Goal: Task Accomplishment & Management: Complete application form

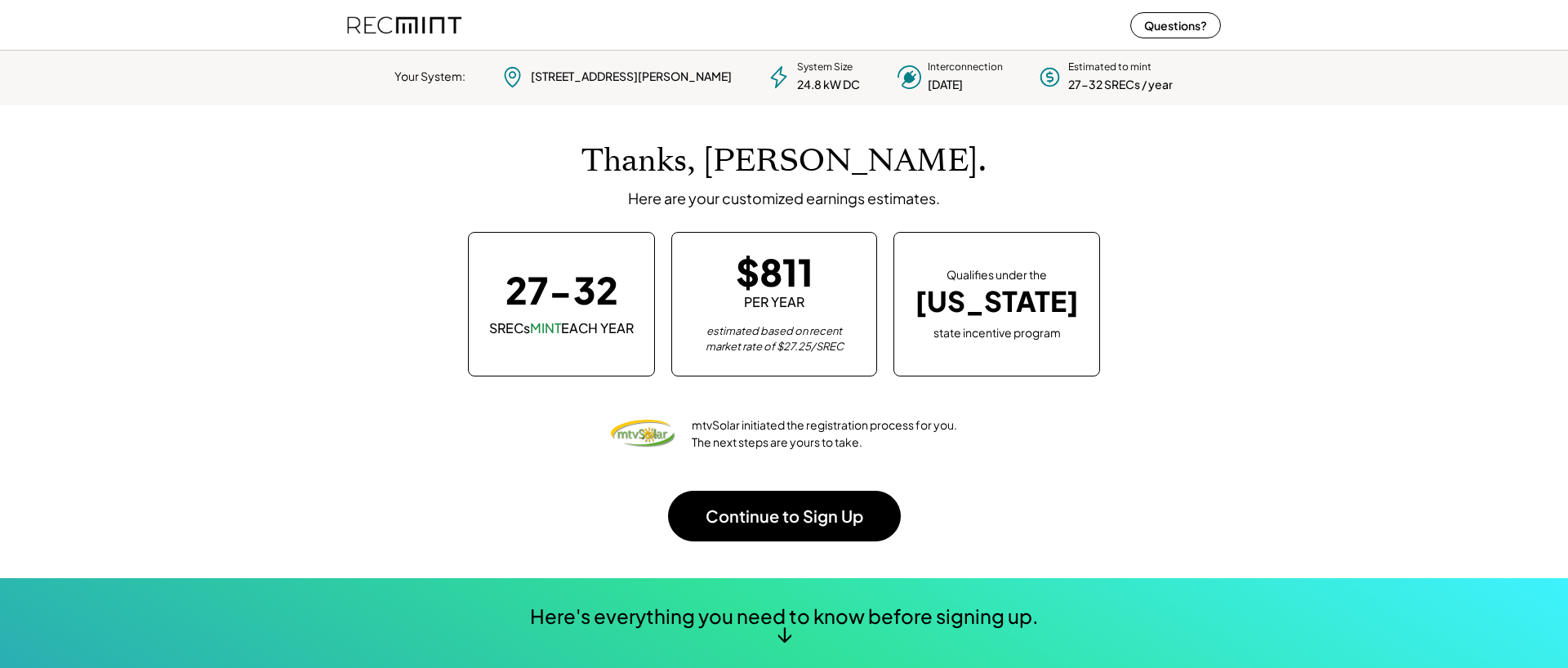
scroll to position [230, 455]
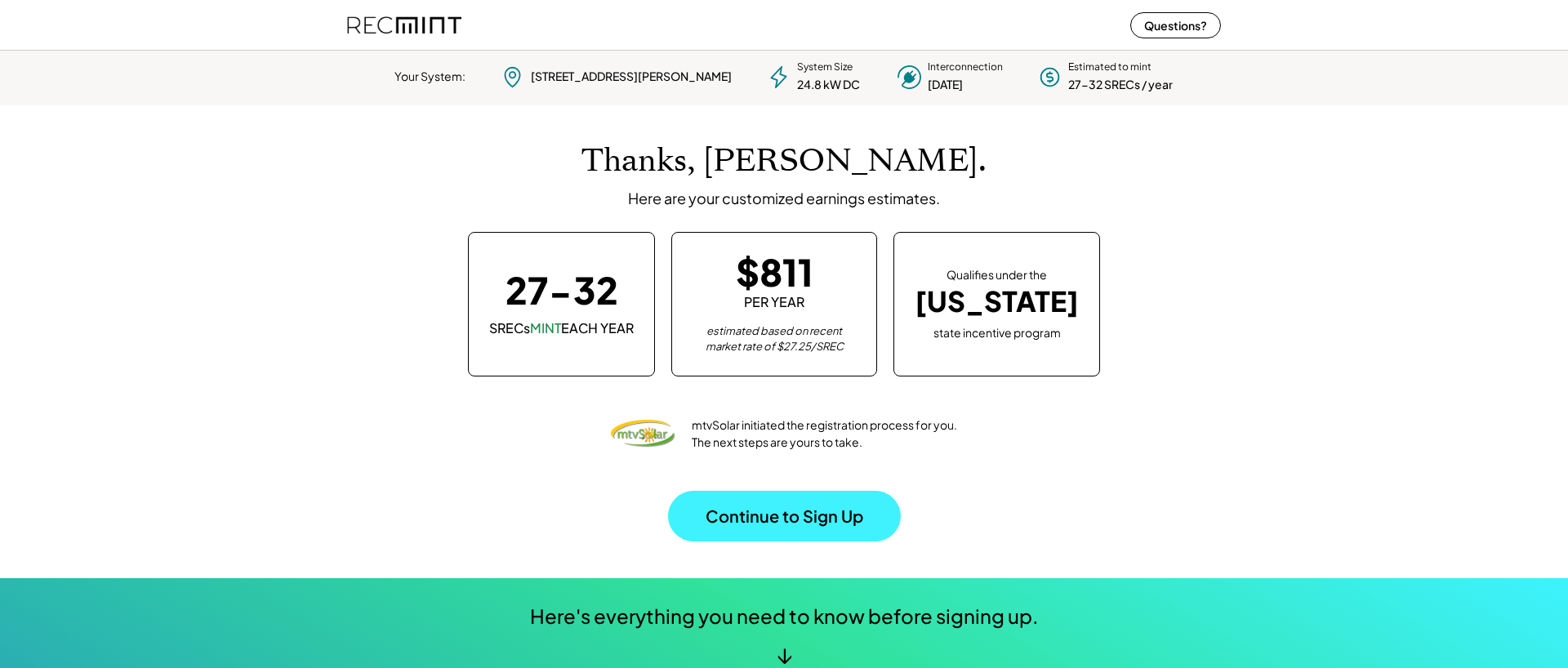
click at [777, 505] on button "Continue to Sign Up" at bounding box center [784, 517] width 232 height 51
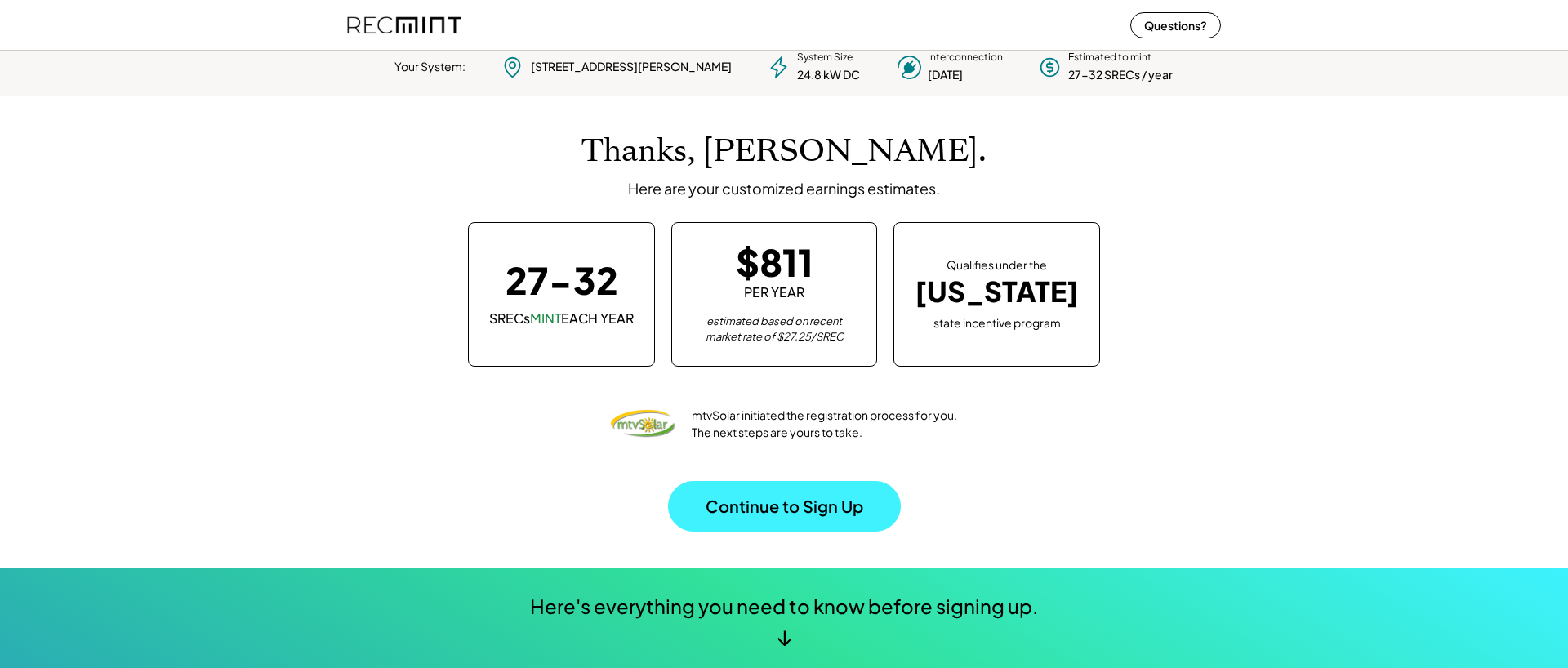
scroll to position [14, 0]
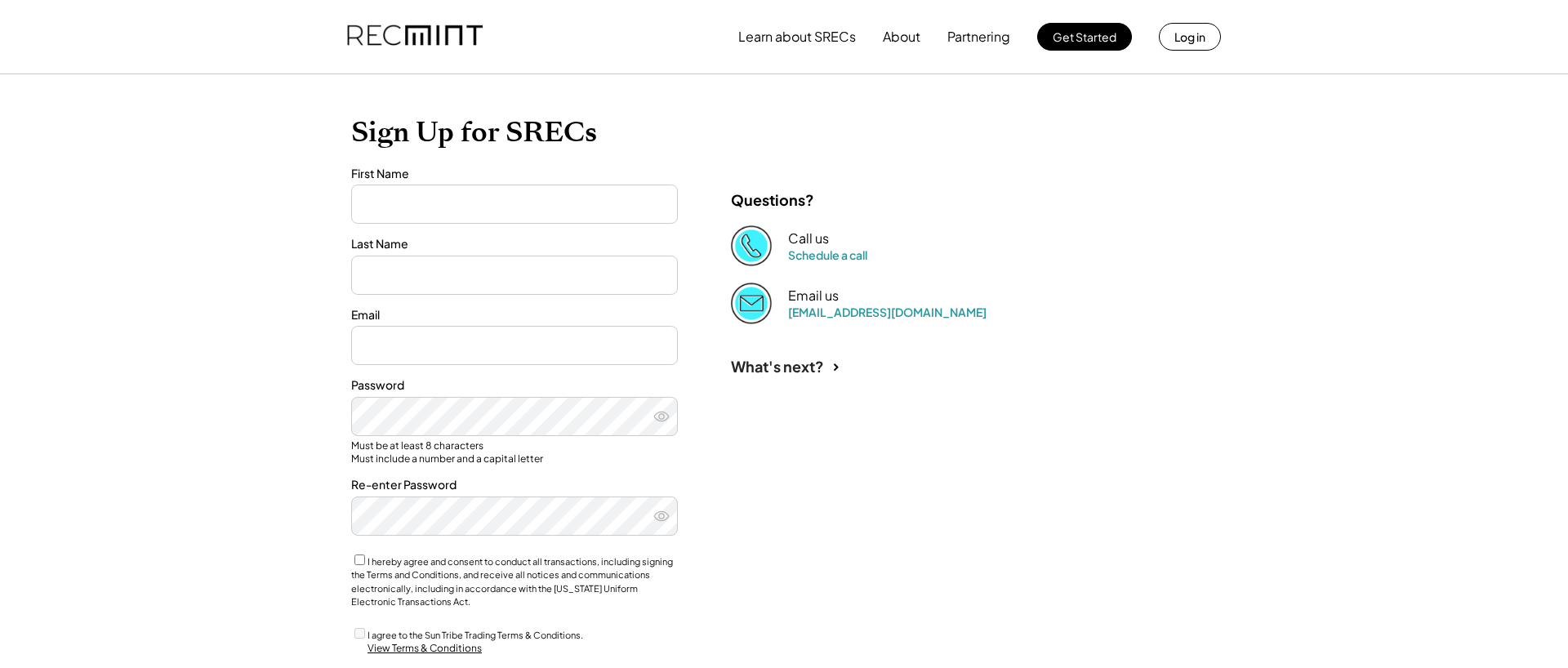
type input "****"
type input "******"
type input "**********"
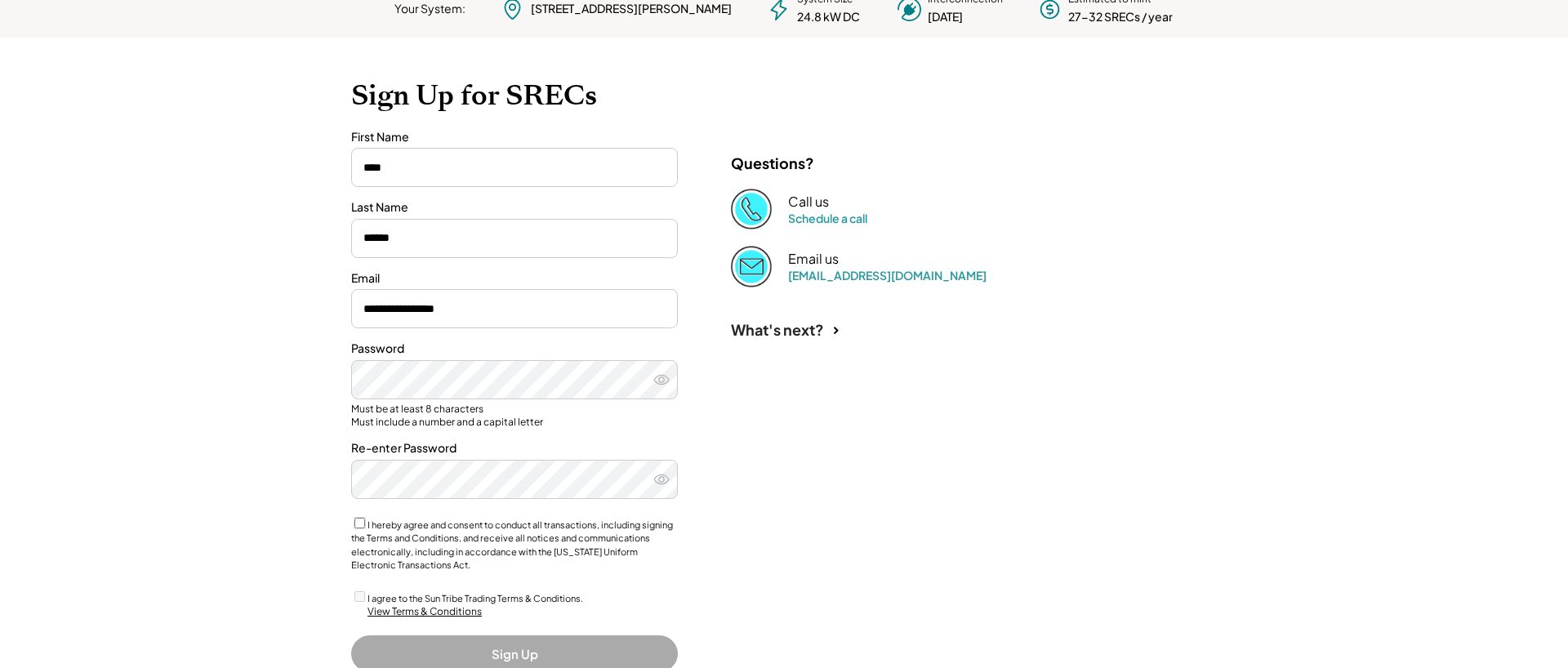
scroll to position [99, 0]
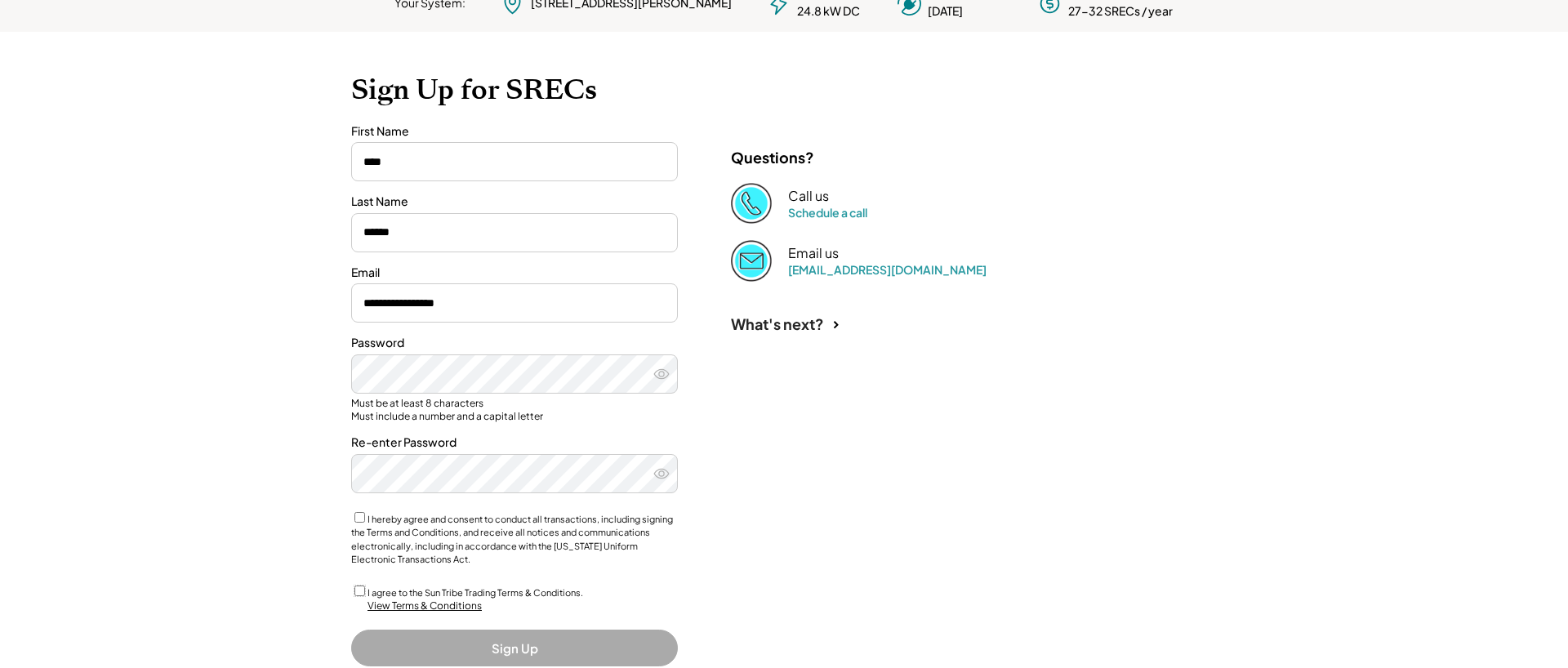
click at [358, 596] on div "I agree to the Sun Tribe Trading Terms & Conditions." at bounding box center [514, 592] width 326 height 17
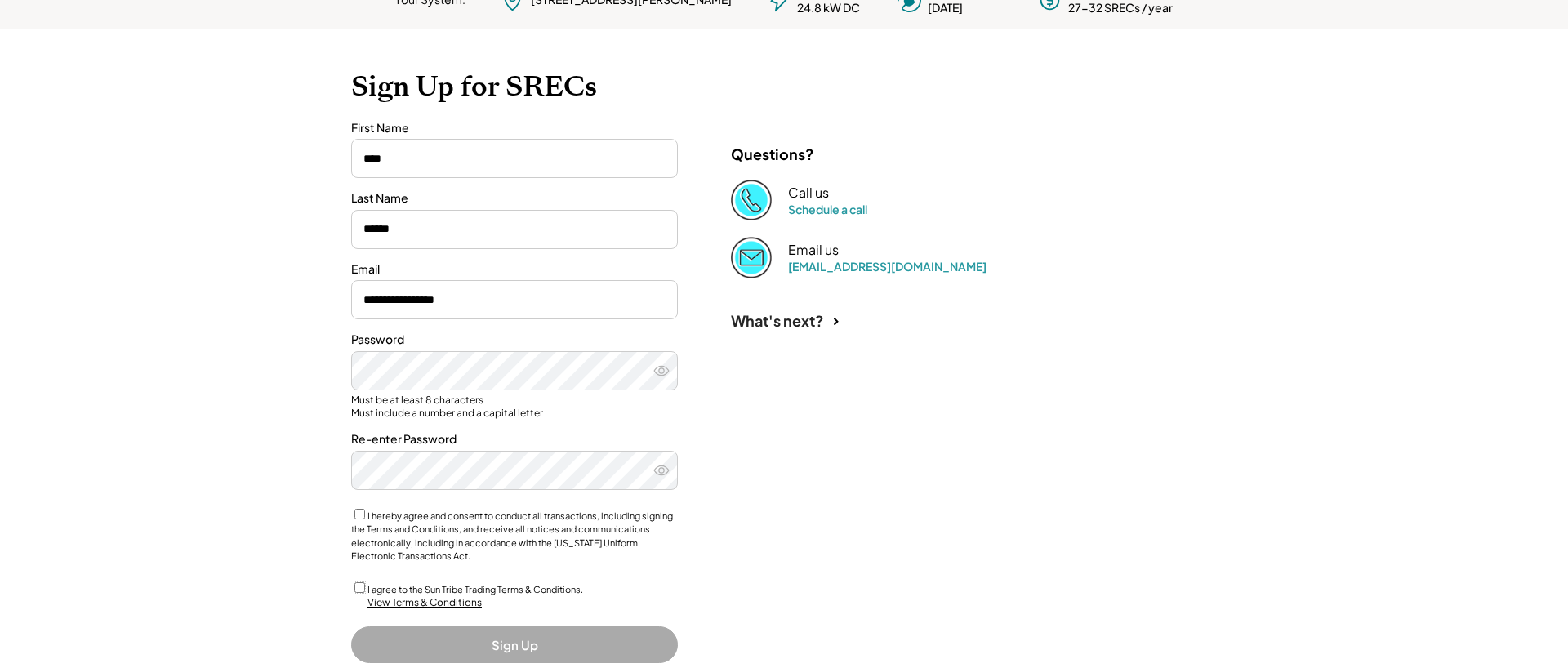
scroll to position [111, 0]
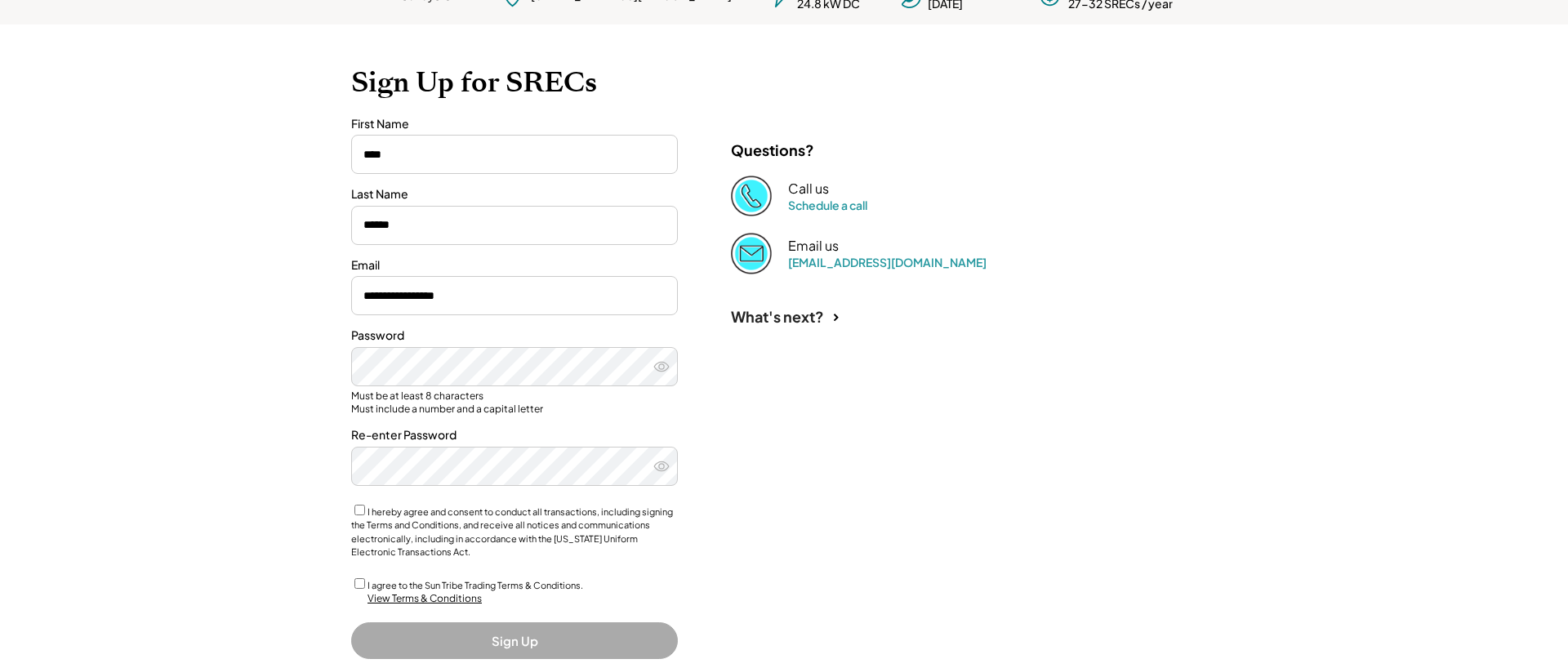
click at [451, 642] on button "Sign Up" at bounding box center [514, 641] width 326 height 37
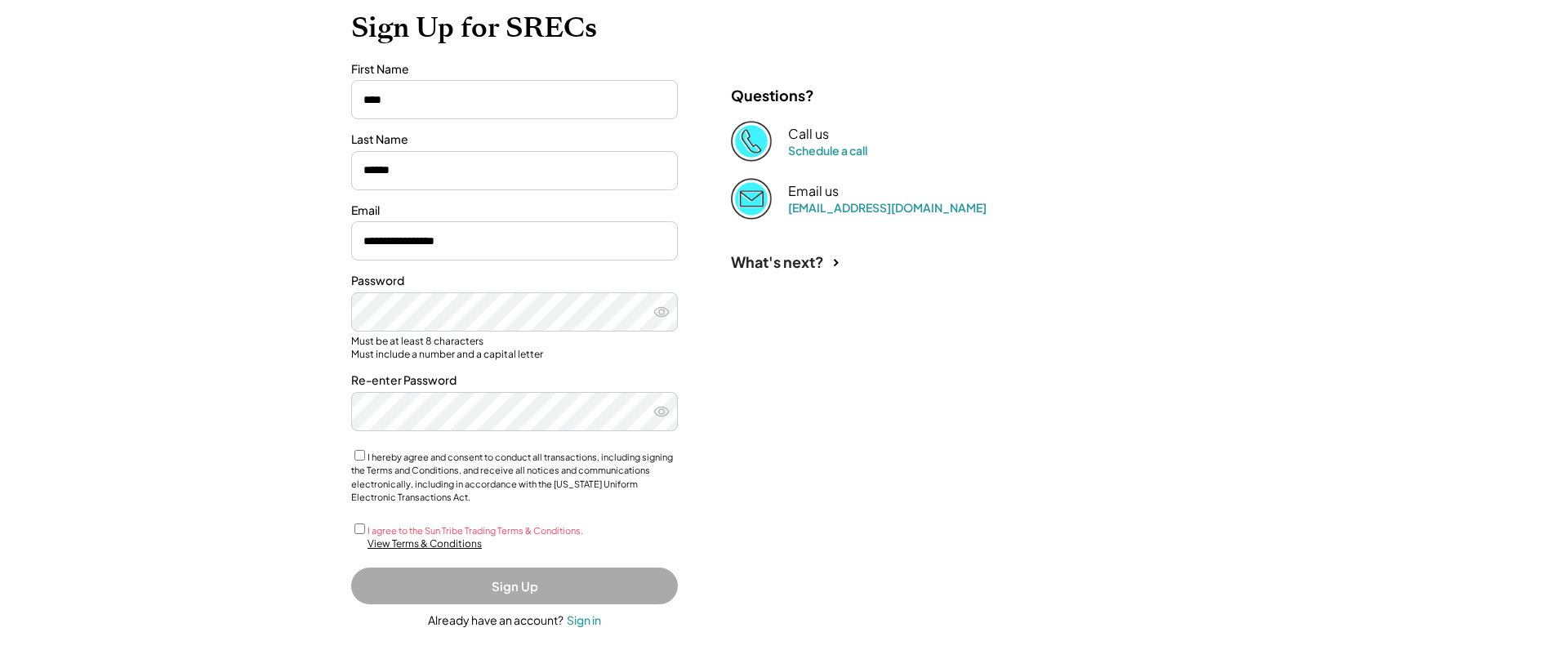
scroll to position [167, 0]
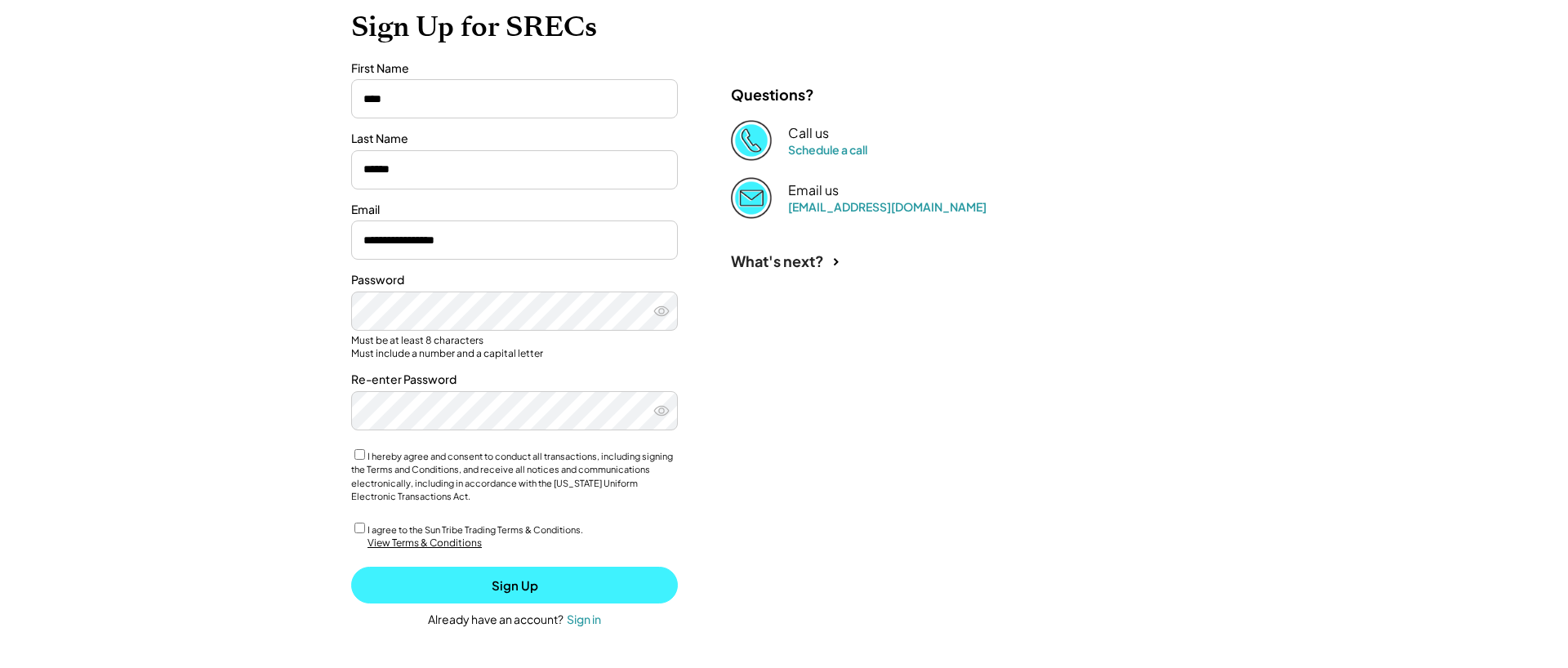
click at [462, 590] on button "Sign Up" at bounding box center [514, 585] width 326 height 37
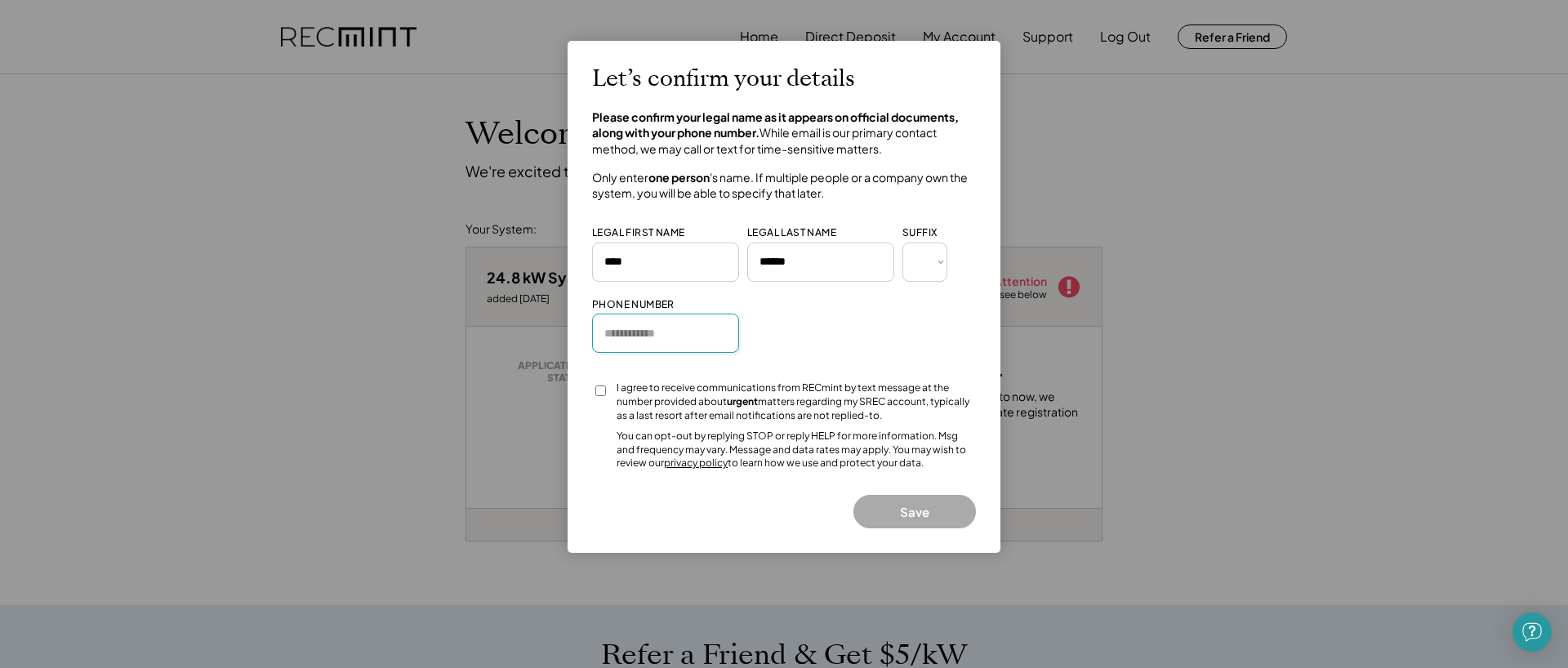
click at [610, 343] on input "input" at bounding box center [665, 333] width 147 height 40
type input "**********"
click at [894, 507] on button "Save" at bounding box center [914, 512] width 122 height 34
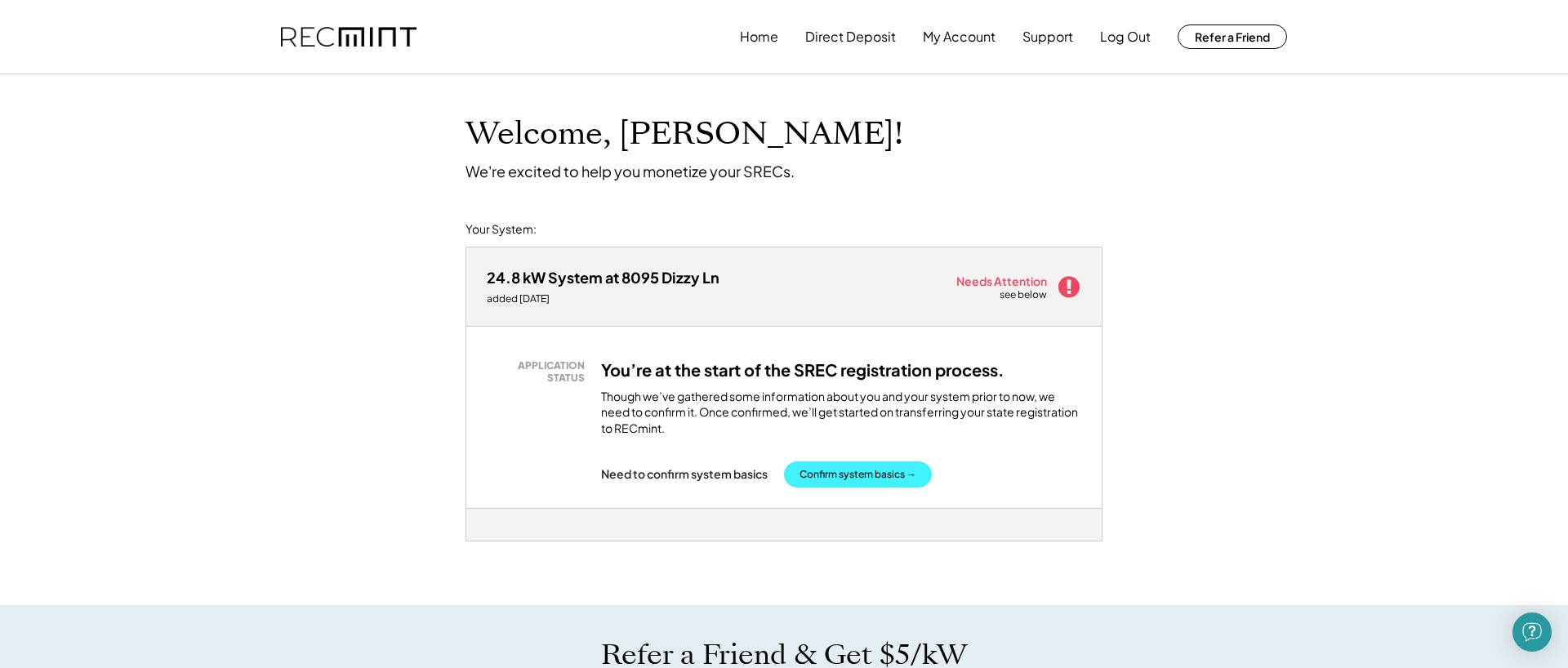
scroll to position [3, 0]
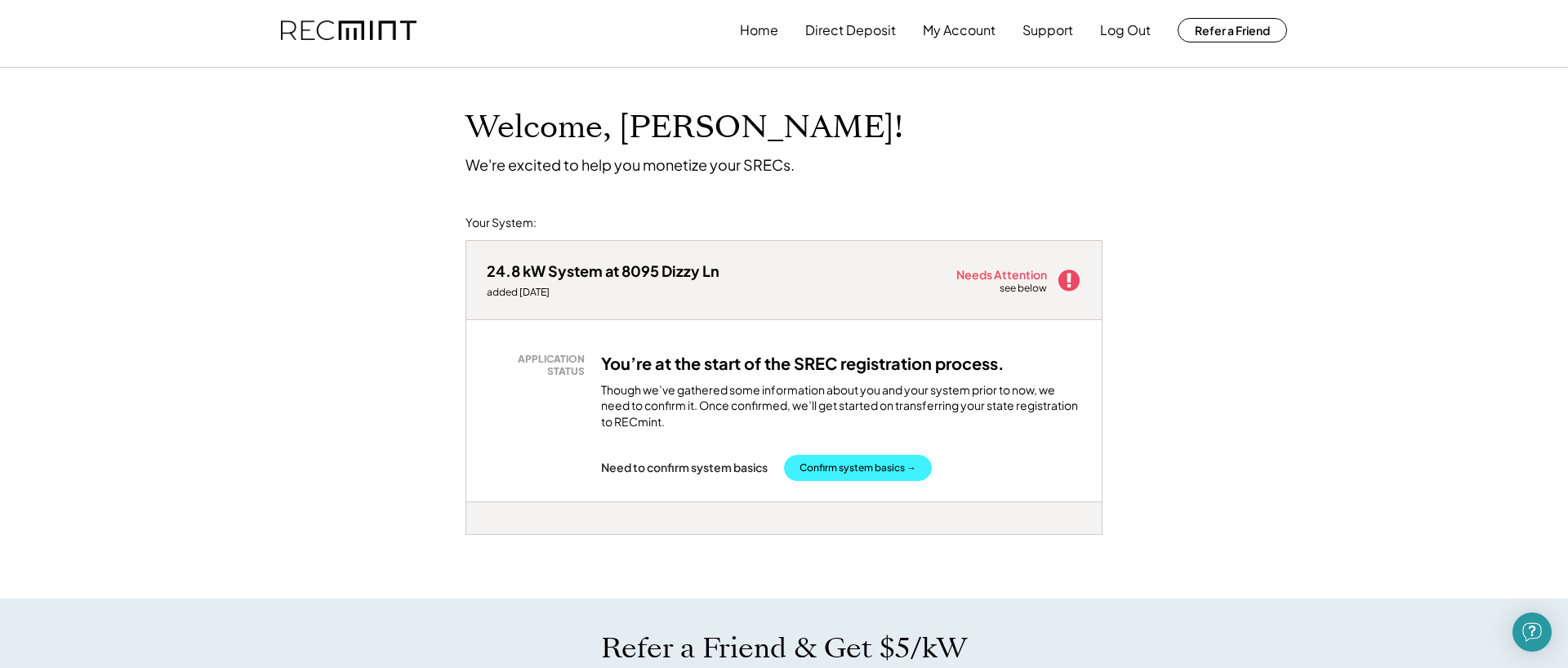
click at [851, 469] on button "Confirm system basics →" at bounding box center [857, 469] width 148 height 26
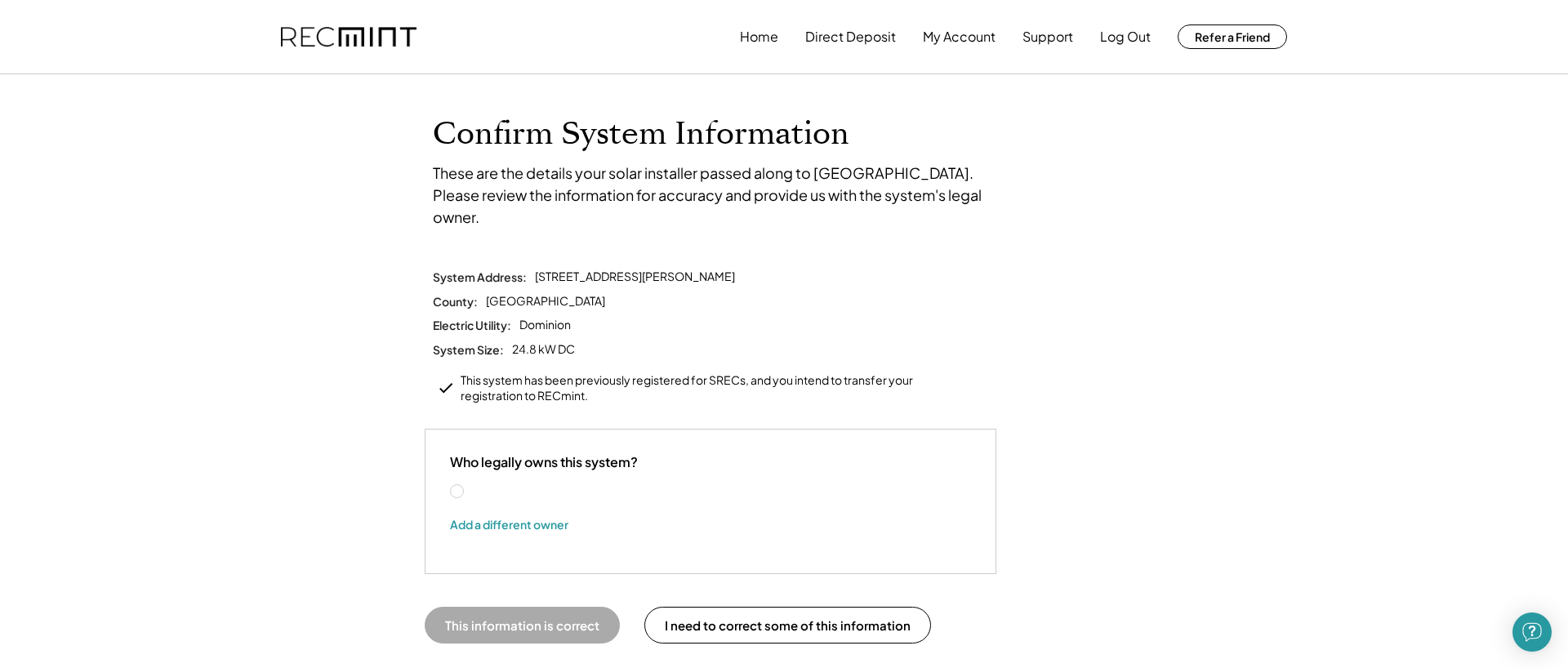
click at [467, 486] on label "[PERSON_NAME]" at bounding box center [540, 492] width 147 height 11
click at [492, 607] on button "This information is correct" at bounding box center [521, 625] width 195 height 37
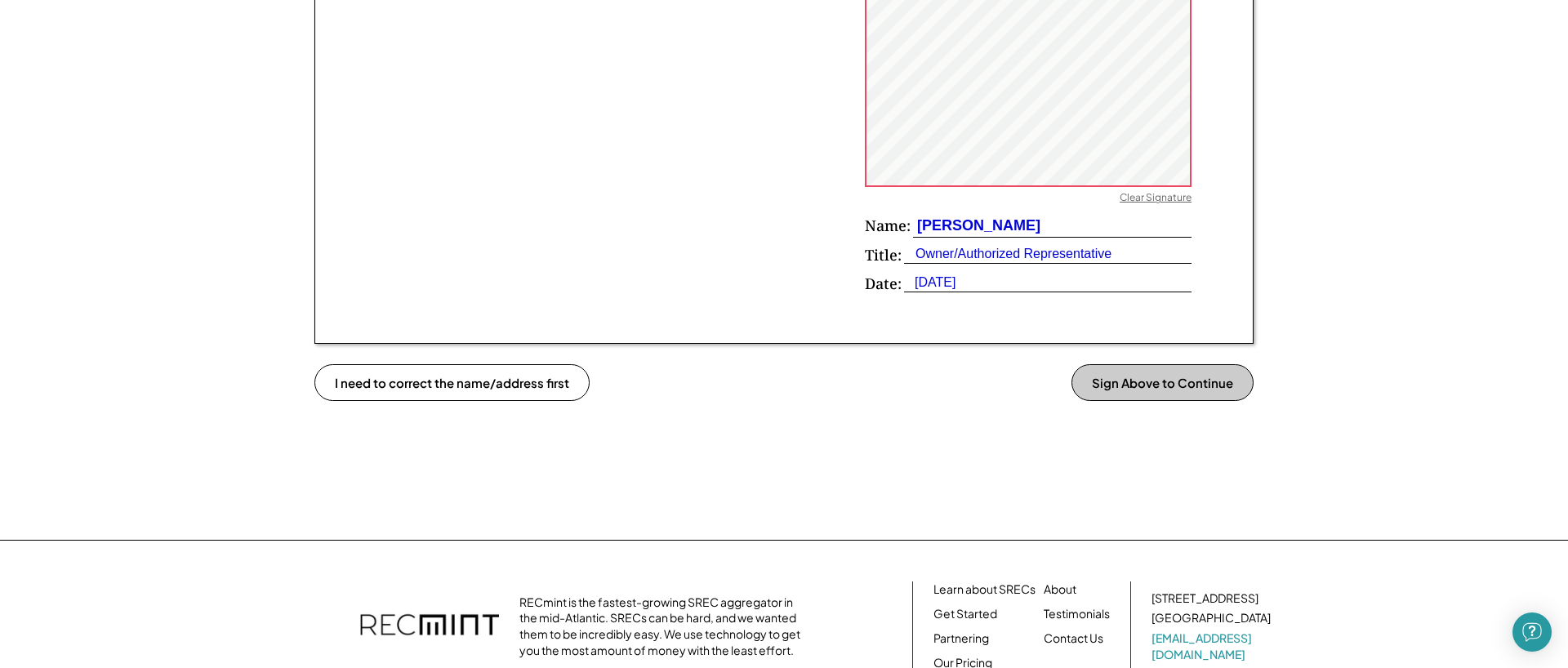
scroll to position [1262, 0]
click at [1131, 384] on button "Sign Above to Continue" at bounding box center [1163, 381] width 182 height 37
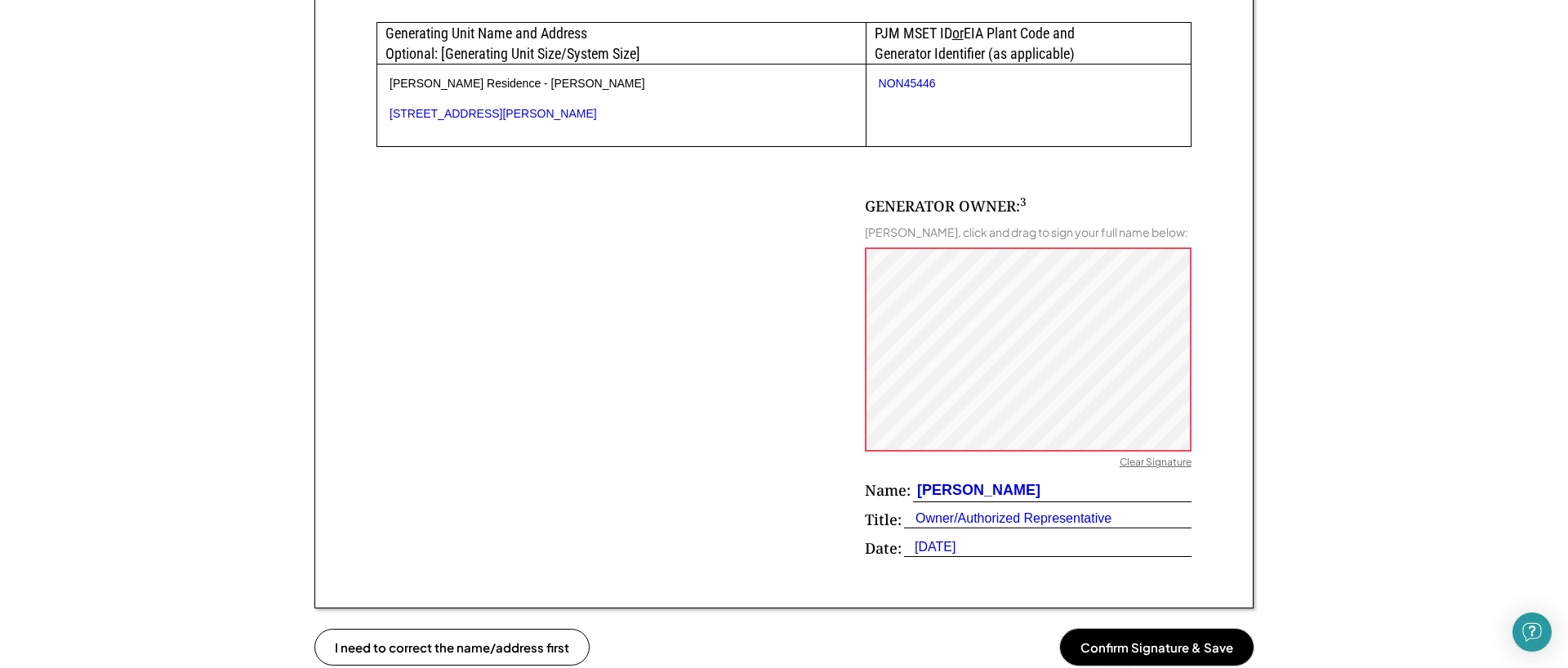
scroll to position [995, 0]
click at [812, 355] on div "GENERATOR OWNER: 3 Lynn Dunbar, click and drag to sign your full name below: Cl…" at bounding box center [784, 358] width 815 height 420
click at [1157, 642] on button "Confirm Signature & Save" at bounding box center [1157, 647] width 194 height 37
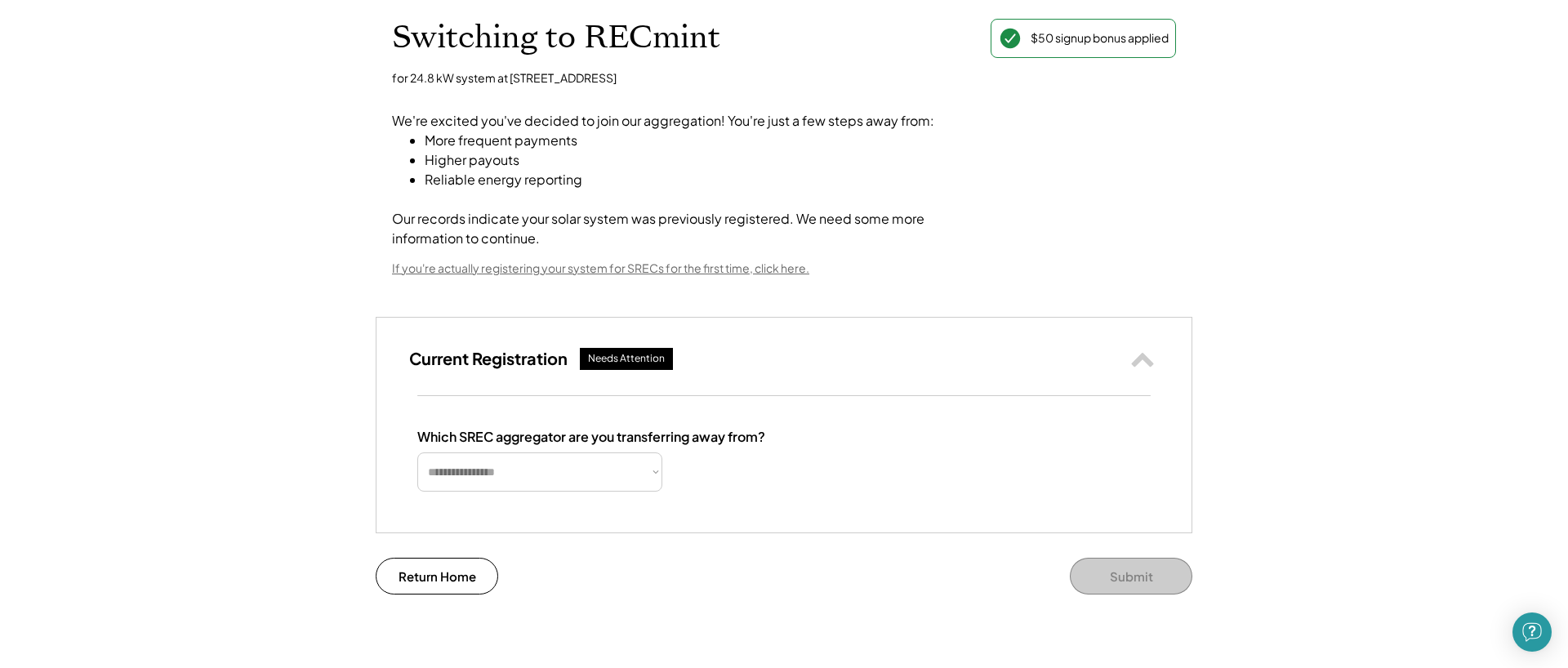
scroll to position [97, 0]
click at [650, 469] on select "**********" at bounding box center [540, 471] width 245 height 40
select select "**********"
click at [418, 452] on select "**********" at bounding box center [540, 471] width 245 height 40
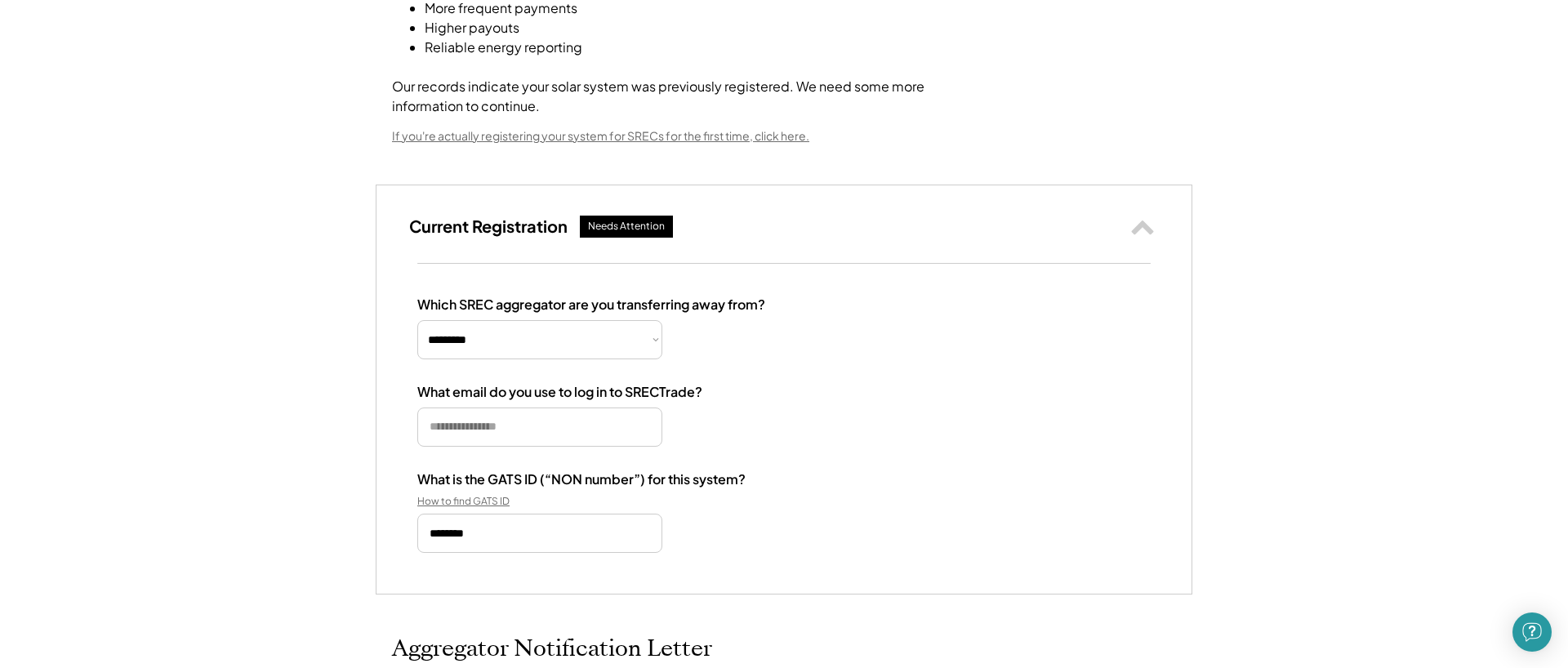
scroll to position [226, 0]
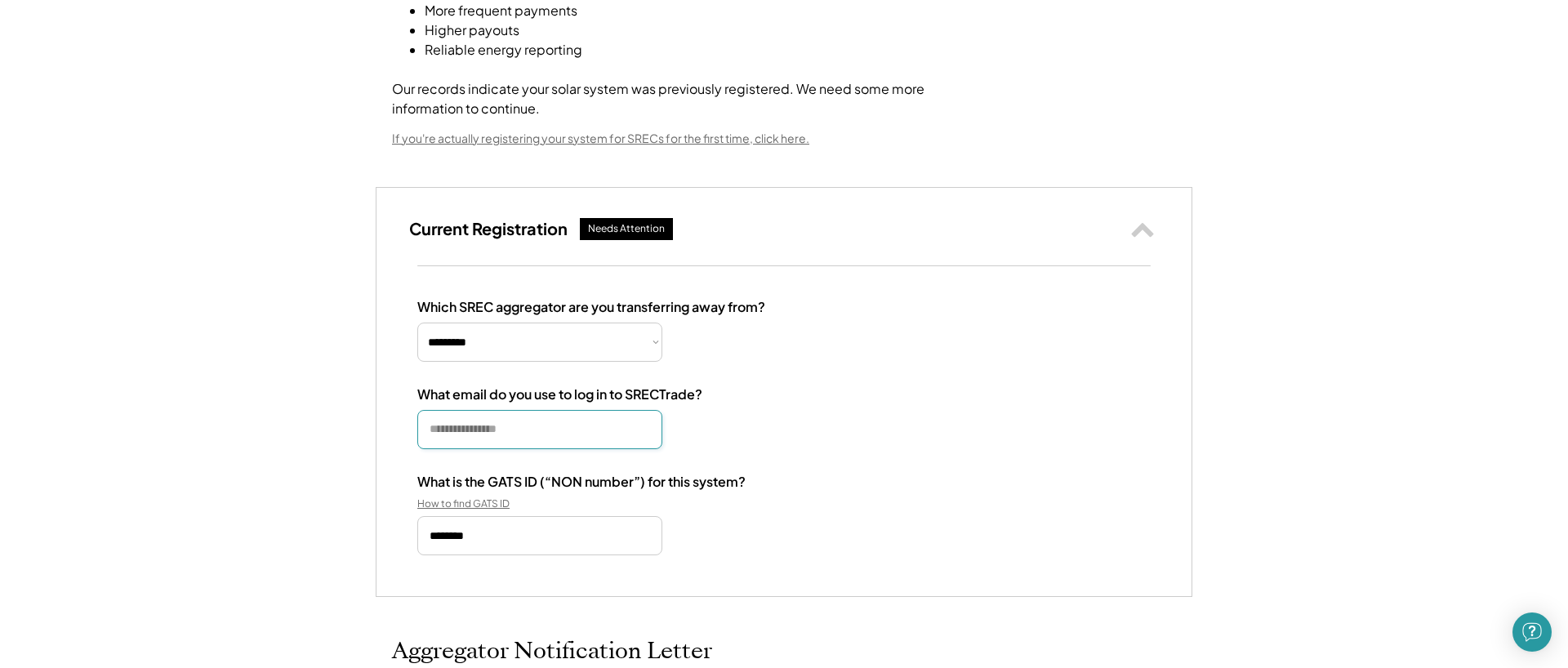
click at [446, 428] on input "email" at bounding box center [540, 430] width 245 height 40
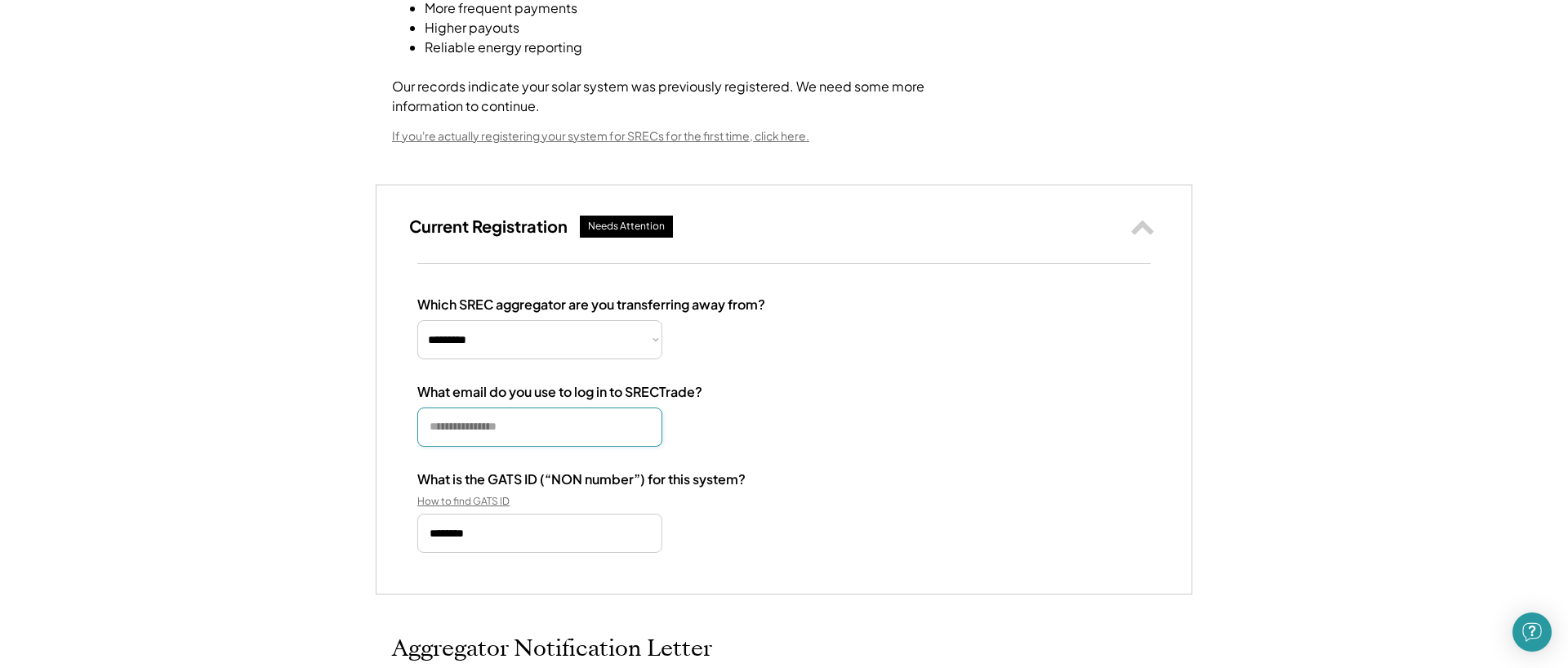
scroll to position [227, 0]
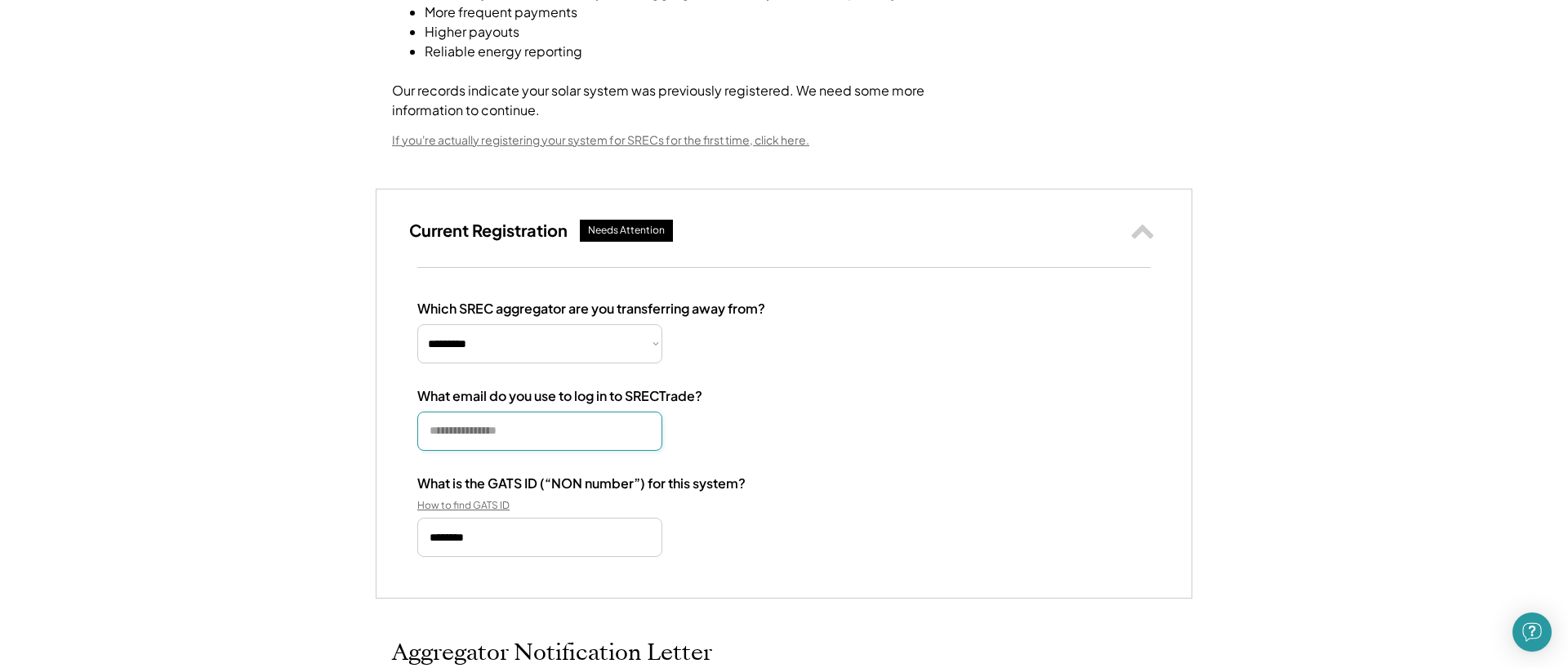
click at [450, 427] on input "email" at bounding box center [540, 432] width 245 height 40
click at [462, 435] on input "email" at bounding box center [540, 429] width 245 height 40
type input "**********"
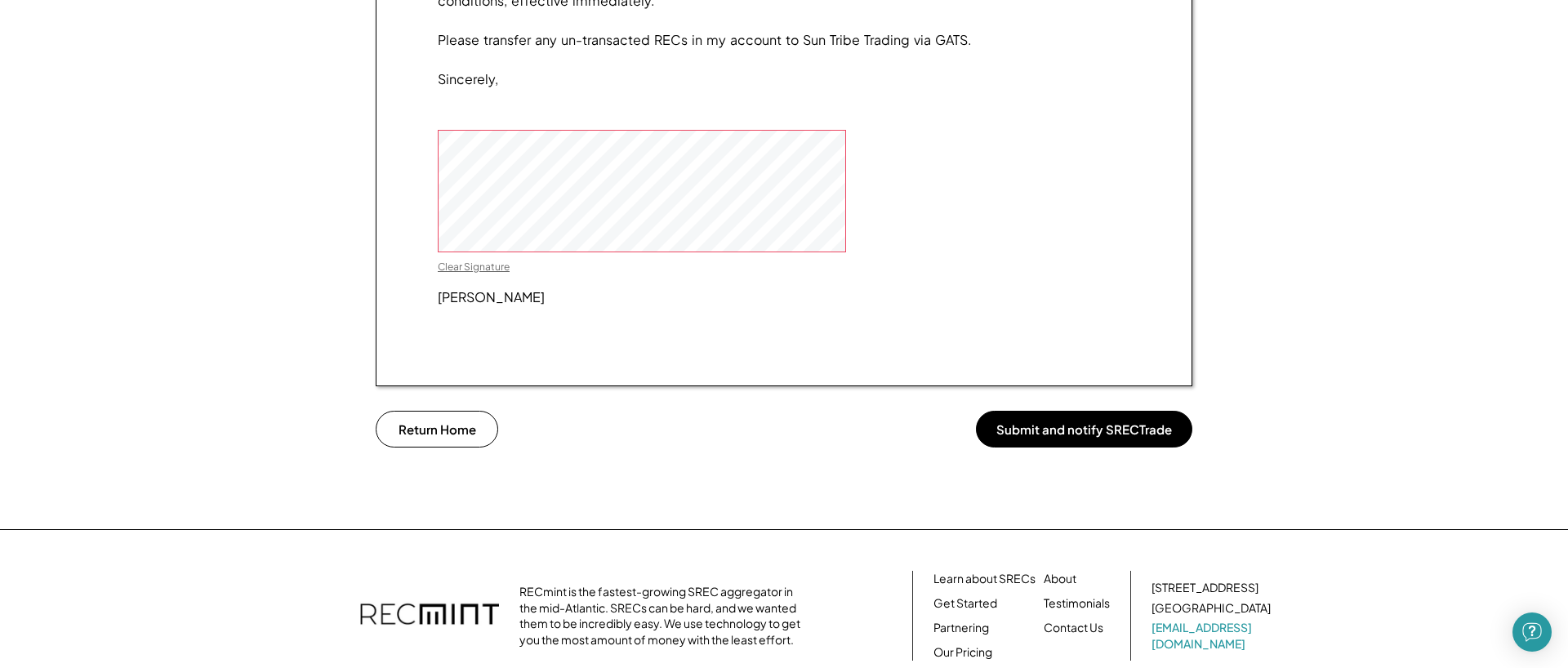
scroll to position [1508, 0]
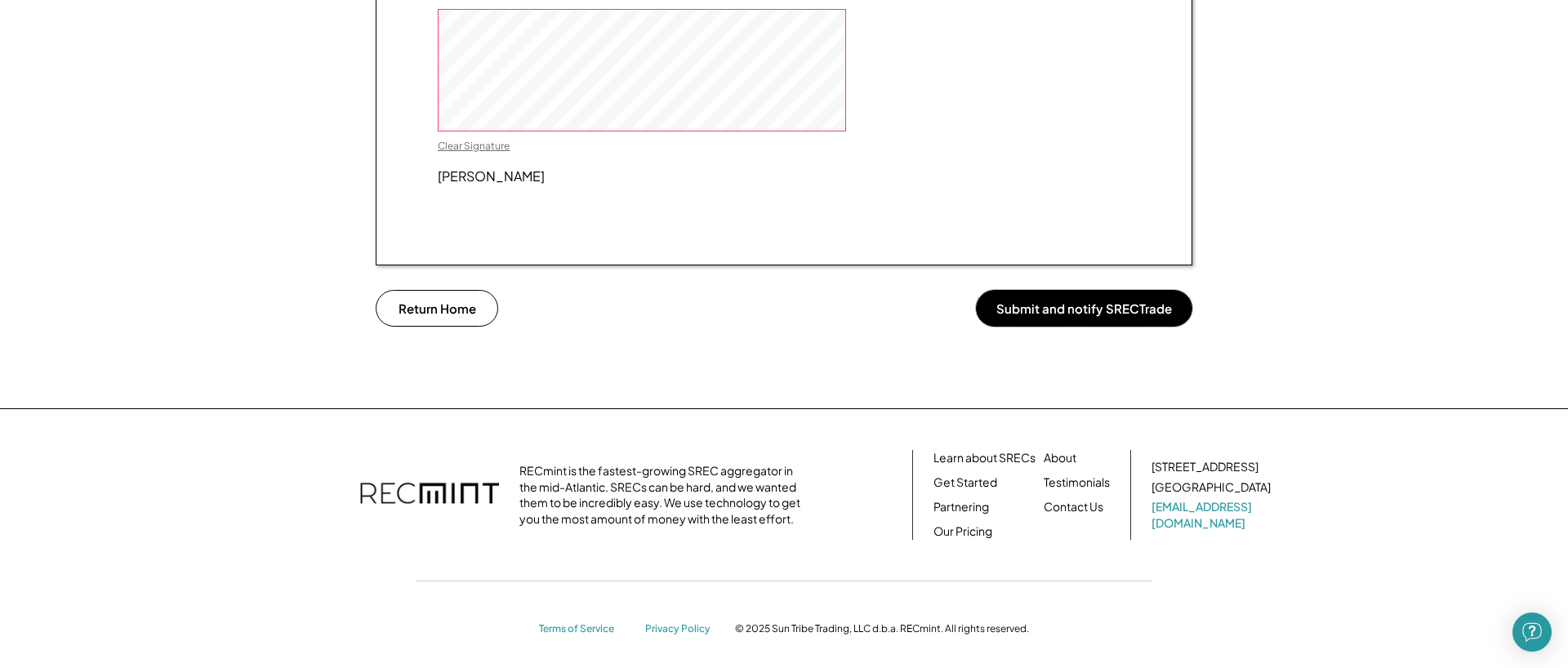
click at [1069, 326] on button "Submit and notify SRECTrade" at bounding box center [1084, 308] width 216 height 37
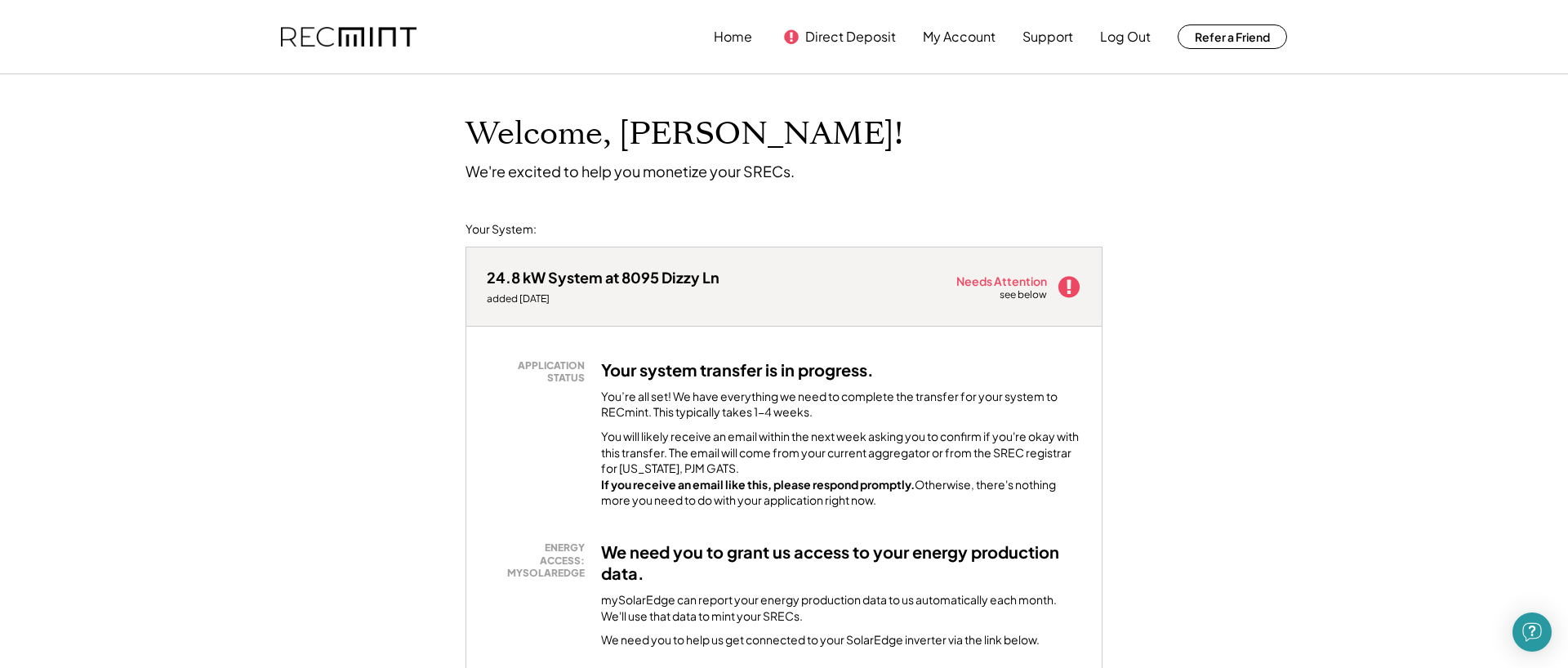
click at [1067, 285] on use at bounding box center [1069, 286] width 22 height 22
click at [1070, 294] on use at bounding box center [1069, 286] width 22 height 22
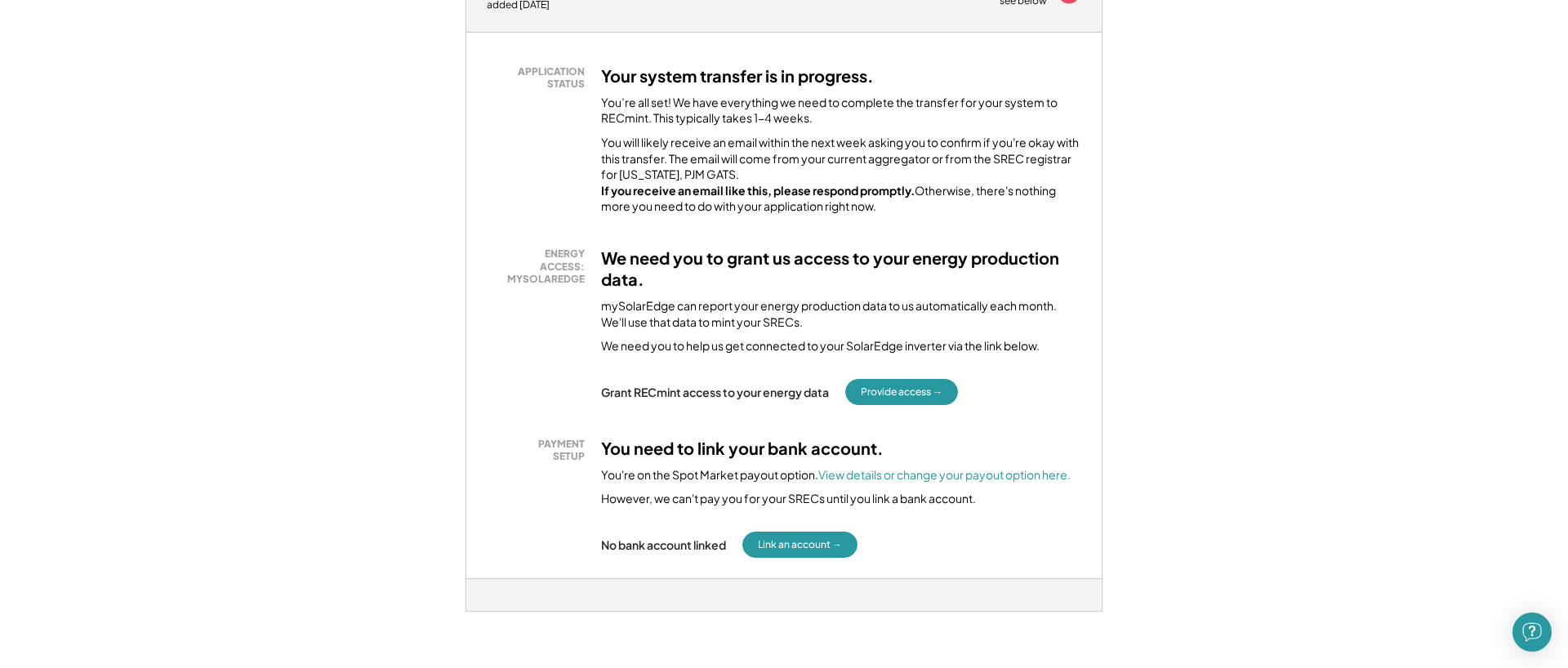
scroll to position [306, 0]
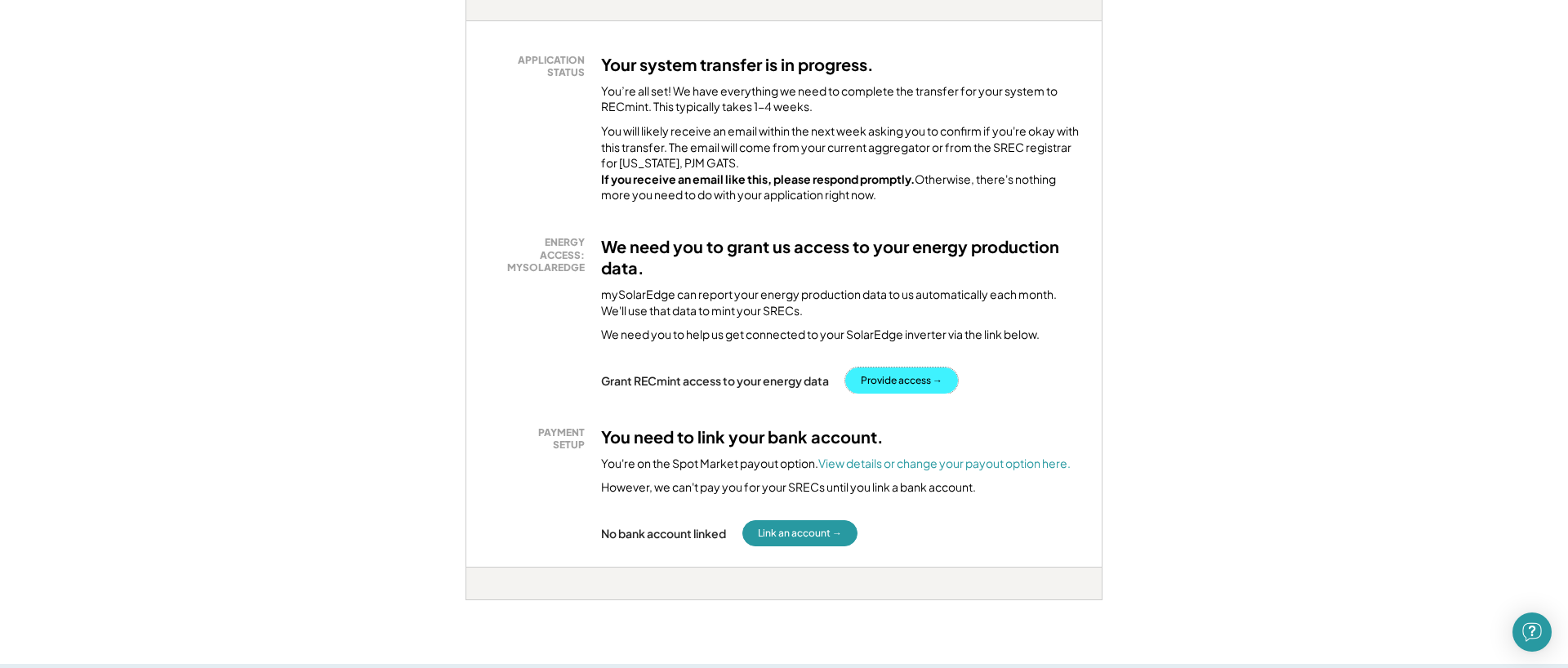
click at [909, 393] on button "Provide access →" at bounding box center [902, 381] width 113 height 26
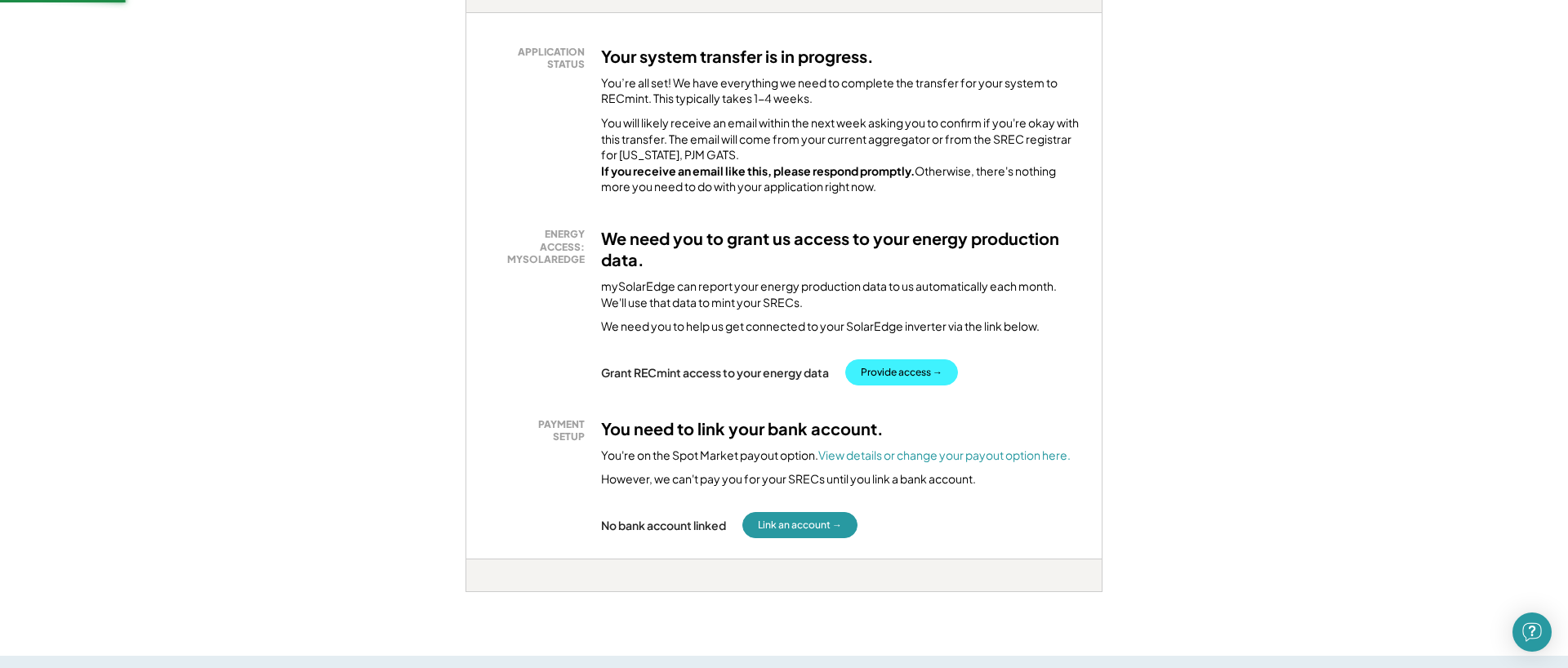
scroll to position [314, 0]
